Goal: Use online tool/utility

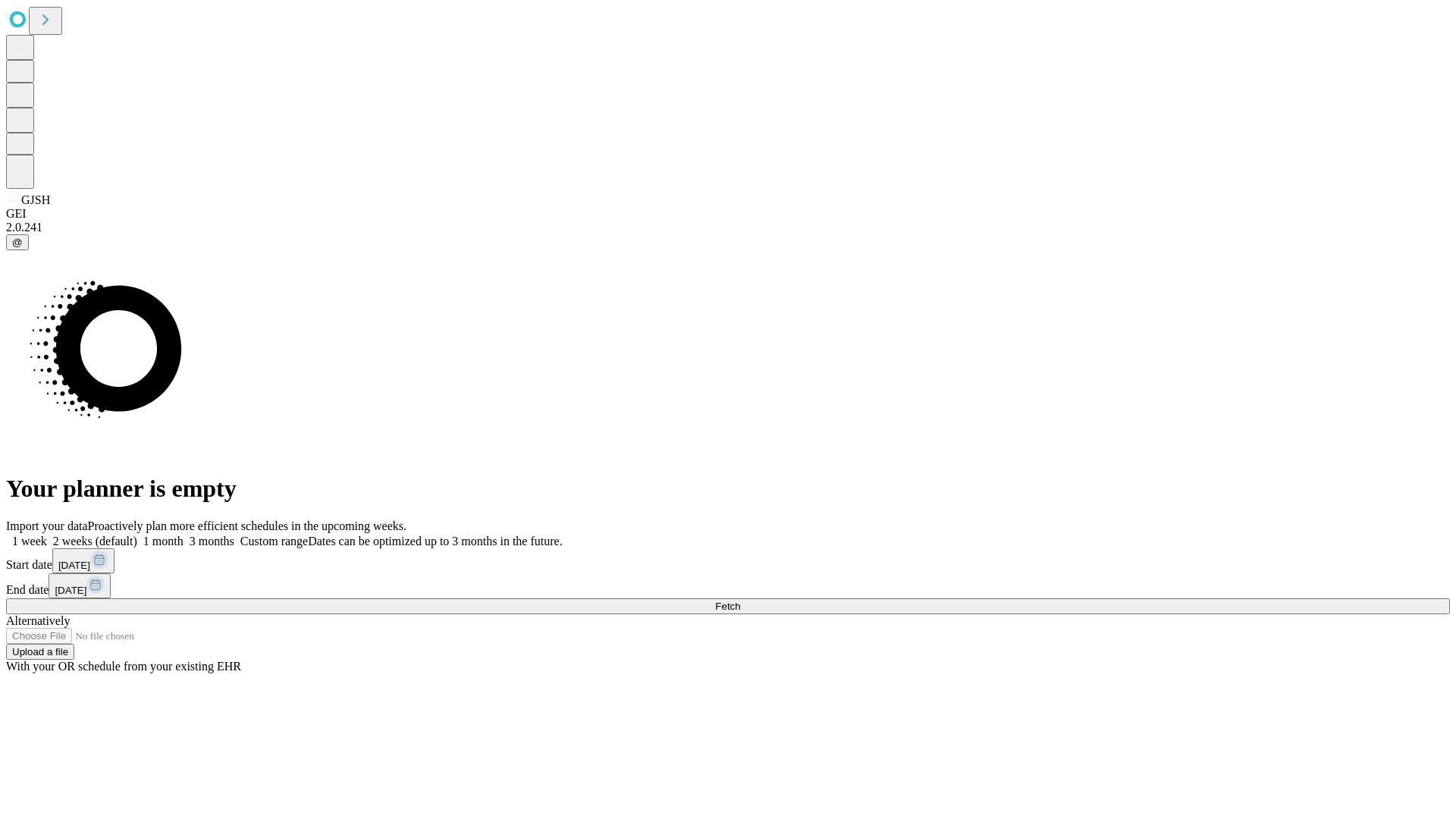
click at [740, 600] on span "Fetch" at bounding box center [728, 606] width 25 height 12
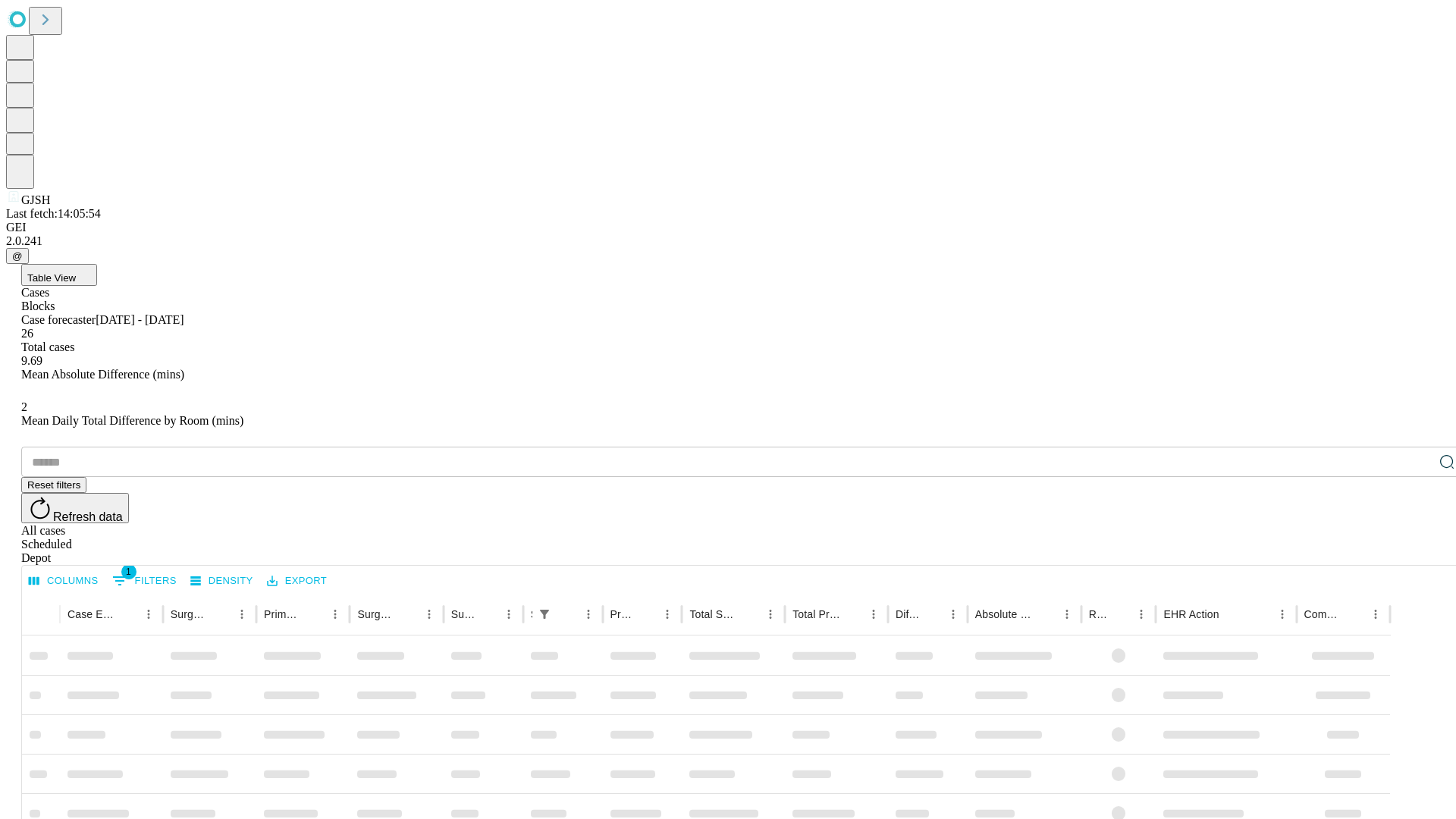
click at [76, 272] on span "Table View" at bounding box center [52, 278] width 48 height 12
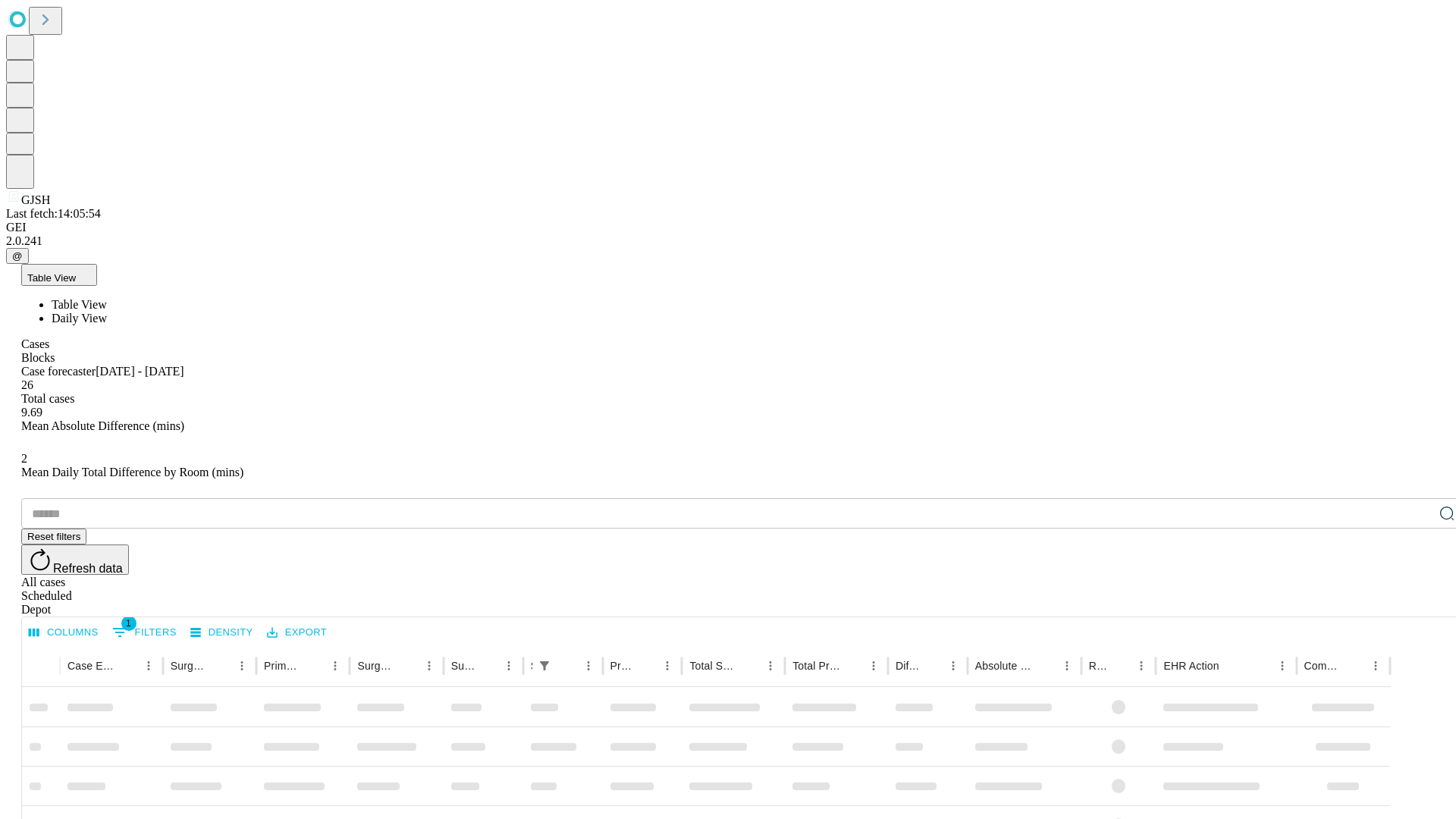
click at [107, 312] on span "Daily View" at bounding box center [79, 318] width 56 height 13
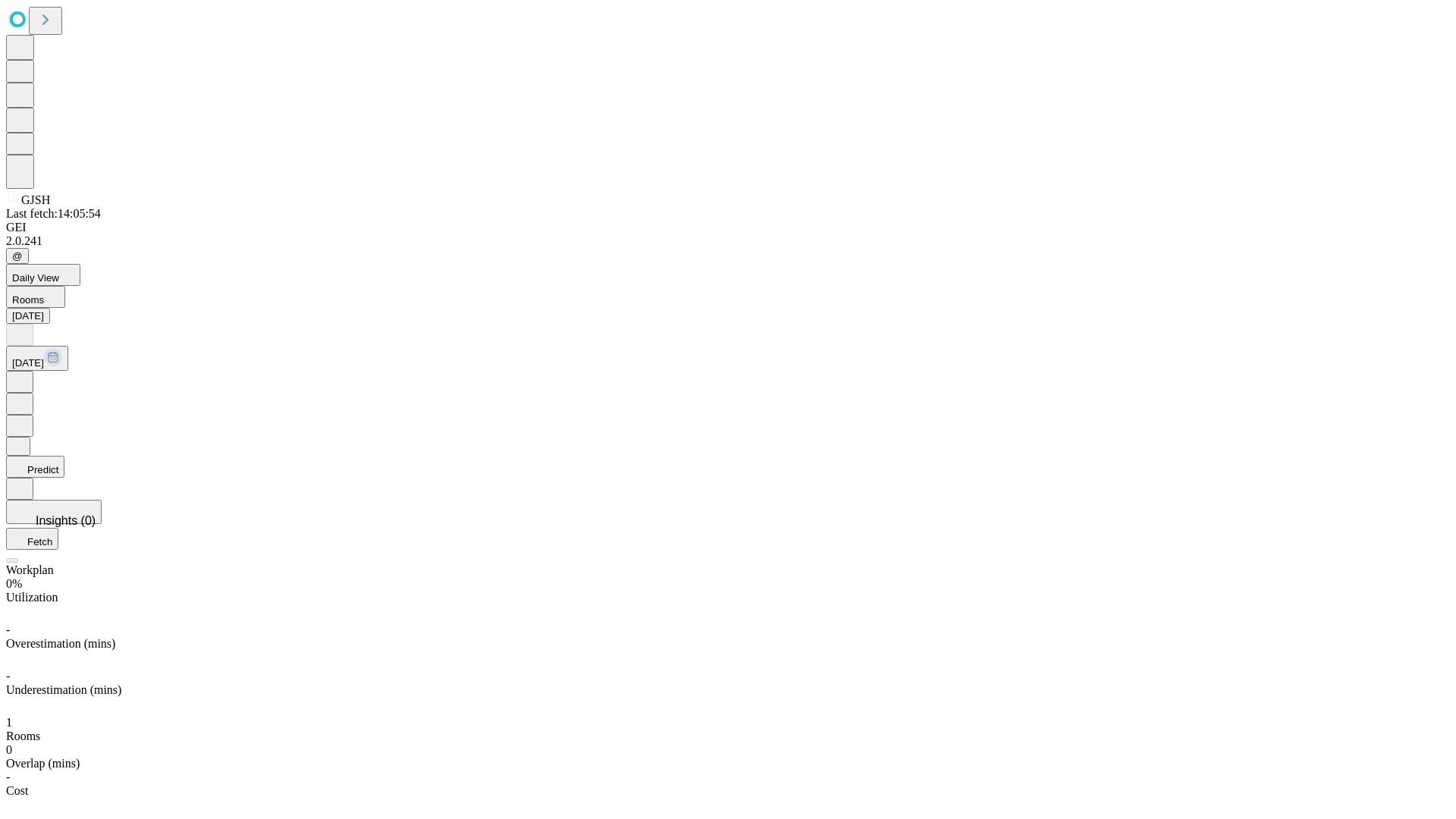
click at [65, 456] on button "Predict" at bounding box center [35, 466] width 58 height 22
